Goal: Entertainment & Leisure: Consume media (video, audio)

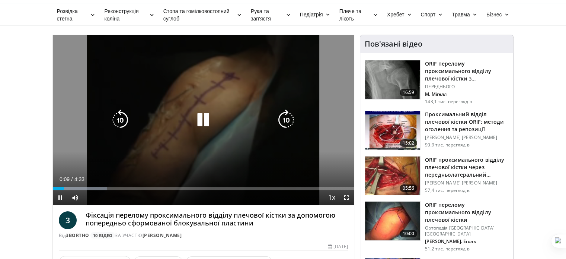
scroll to position [37, 0]
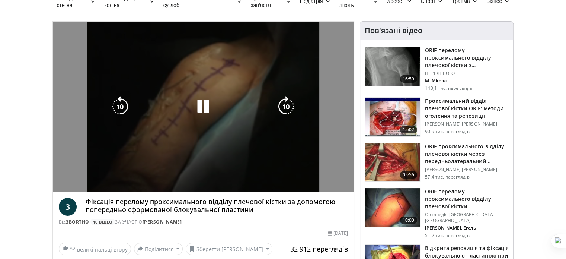
click at [317, 173] on video-js "**********" at bounding box center [203, 107] width 301 height 170
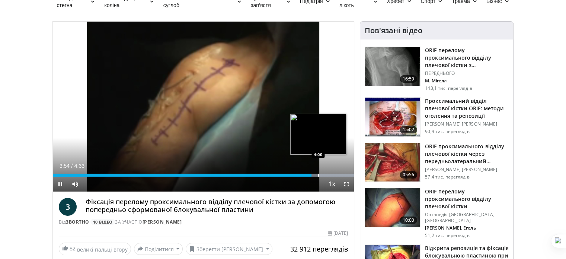
click at [318, 175] on div "Progress Bar" at bounding box center [318, 174] width 1 height 3
click at [325, 173] on div "10 seconds Tap to unmute" at bounding box center [203, 107] width 301 height 170
click at [331, 175] on div "Progress Bar" at bounding box center [331, 174] width 1 height 3
click at [343, 174] on div "Progress Bar" at bounding box center [343, 174] width 1 height 3
click at [338, 175] on div "Loaded : 100.00% 4:23 4:19" at bounding box center [203, 174] width 301 height 3
